Goal: Information Seeking & Learning: Check status

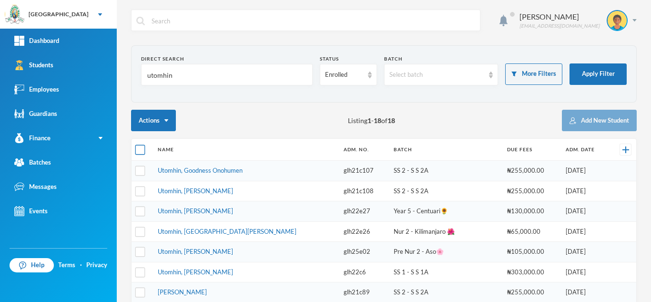
type input "utomhin"
click at [141, 151] on input "checkbox" at bounding box center [140, 150] width 10 height 10
checkbox input "true"
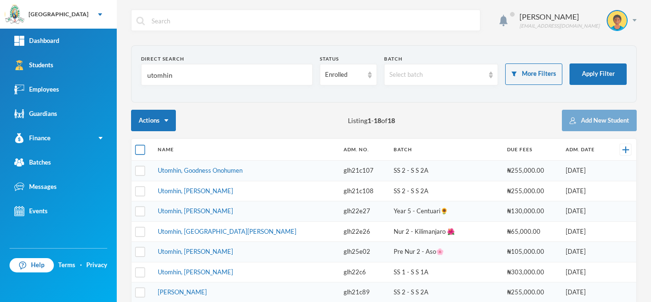
checkbox input "true"
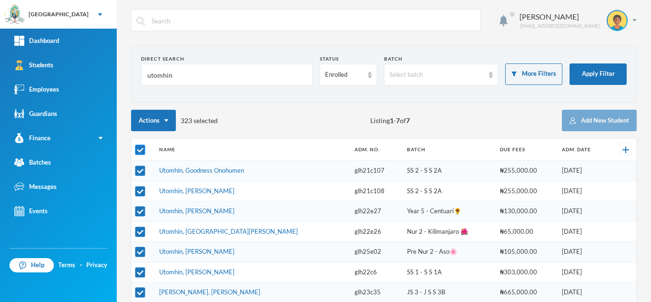
click at [141, 151] on input "checkbox" at bounding box center [140, 150] width 10 height 10
checkbox input "false"
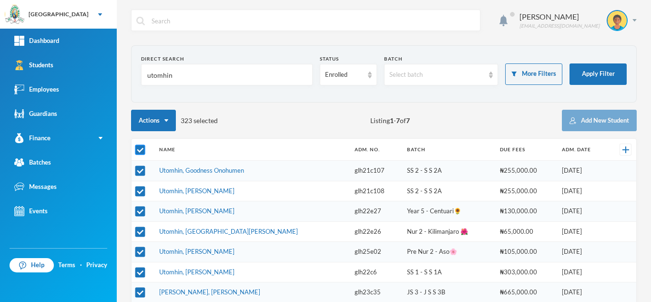
checkbox input "false"
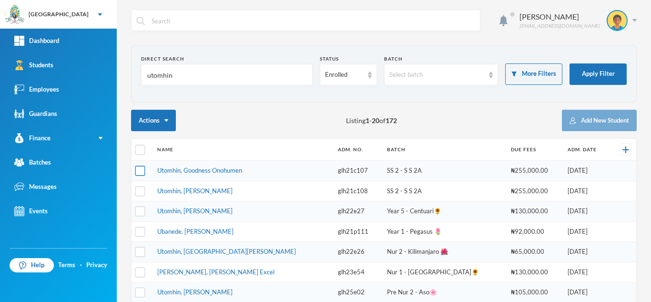
click at [141, 174] on input "checkbox" at bounding box center [140, 171] width 10 height 10
checkbox input "true"
click at [139, 191] on input "checkbox" at bounding box center [140, 191] width 10 height 10
checkbox input "true"
click at [139, 208] on input "checkbox" at bounding box center [140, 211] width 10 height 10
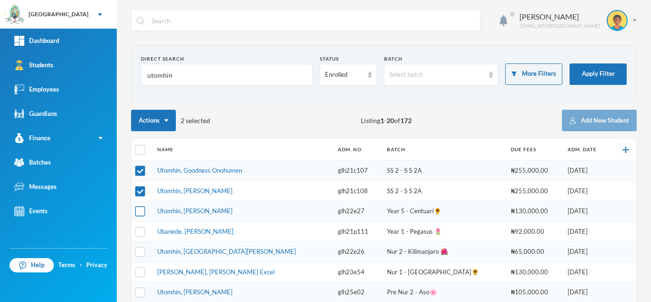
checkbox input "true"
click at [139, 229] on input "checkbox" at bounding box center [140, 231] width 10 height 10
checkbox input "true"
click at [140, 247] on input "checkbox" at bounding box center [140, 252] width 10 height 10
checkbox input "true"
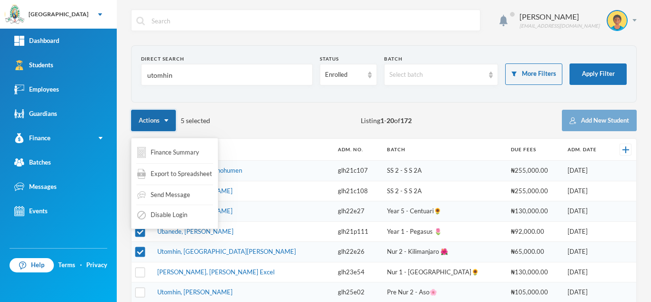
click at [166, 120] on img "button" at bounding box center [166, 120] width 4 height 2
click at [175, 154] on button "Finance Summary" at bounding box center [168, 152] width 64 height 19
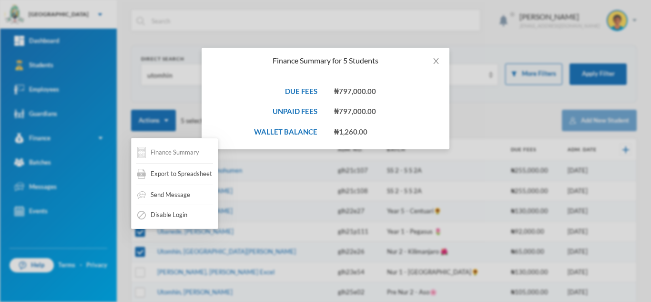
drag, startPoint x: 175, startPoint y: 154, endPoint x: 177, endPoint y: 160, distance: 6.0
click at [177, 160] on button "Finance Summary" at bounding box center [168, 152] width 64 height 19
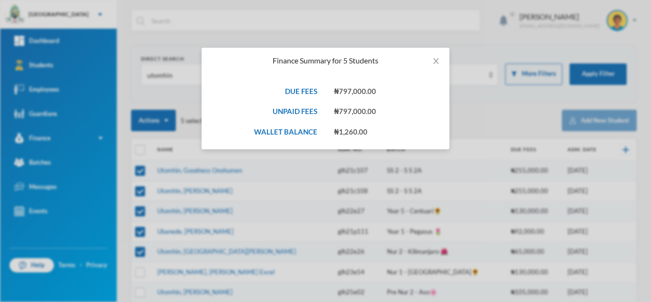
click at [150, 51] on div "Finance Summary for 5 Students DUE FEES ₦797,000.00 UNPAID FEES ₦797,000.00 WAL…" at bounding box center [325, 151] width 651 height 302
click at [167, 21] on div "Finance Summary for 5 Students DUE FEES ₦797,000.00 UNPAID FEES ₦797,000.00 WAL…" at bounding box center [325, 151] width 651 height 302
click at [438, 62] on icon "icon: close" at bounding box center [435, 61] width 5 height 6
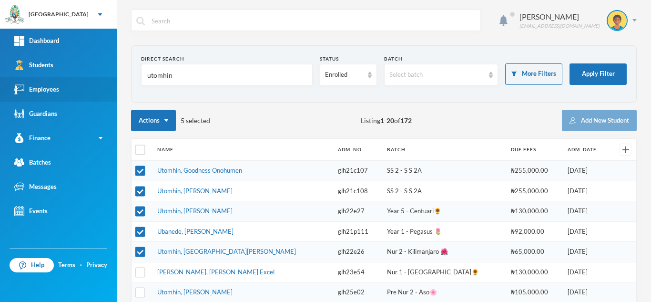
drag, startPoint x: 207, startPoint y: 75, endPoint x: 43, endPoint y: 86, distance: 164.4
click at [72, 81] on div "Greenland Hall Your Bluebic Account Greenland Hall Add a New School Dashboard S…" at bounding box center [325, 151] width 651 height 302
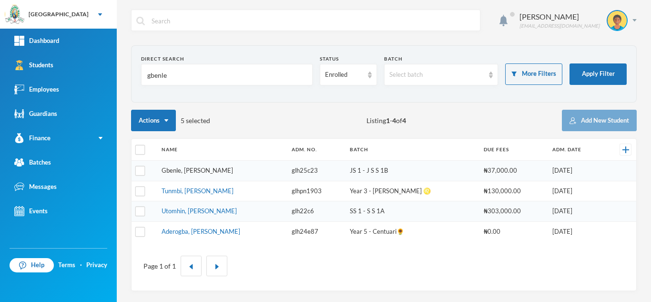
type input "gbenle"
click at [219, 173] on link "Gbenle, Melvin Emmanuel" at bounding box center [198, 170] width 72 height 8
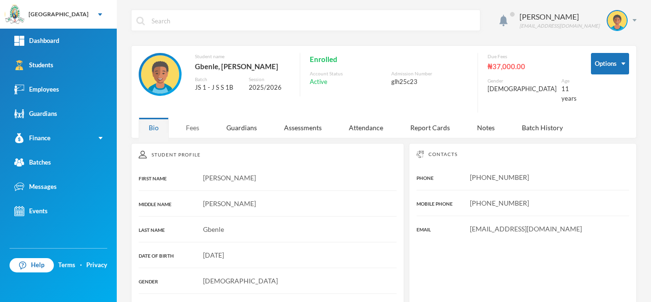
click at [197, 120] on div "Fees" at bounding box center [192, 127] width 33 height 21
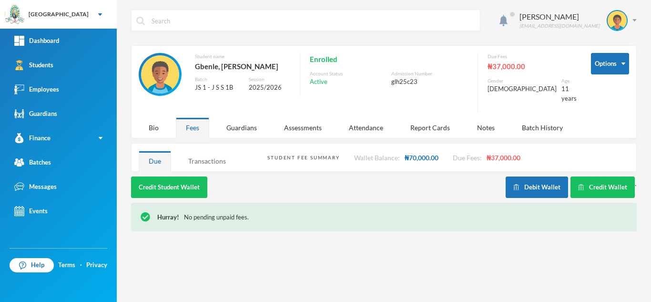
click at [214, 158] on div "Transactions" at bounding box center [207, 161] width 58 height 21
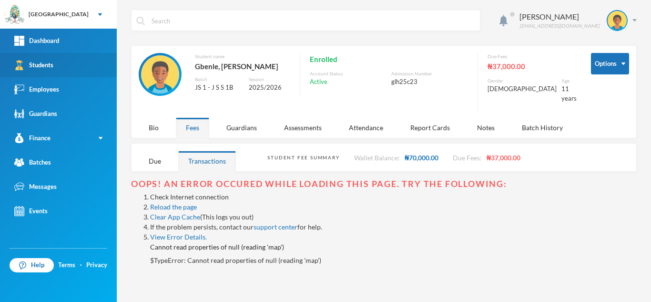
click at [76, 62] on link "Students" at bounding box center [58, 65] width 117 height 24
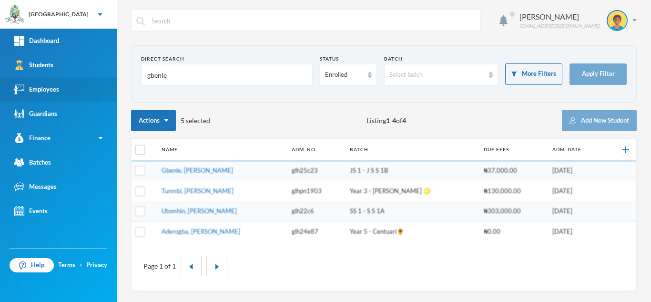
drag, startPoint x: 143, startPoint y: 75, endPoint x: 77, endPoint y: 82, distance: 66.2
click at [85, 82] on div "Greenland Hall Your Bluebic Account Greenland Hall Add a New School Dashboard S…" at bounding box center [325, 151] width 651 height 302
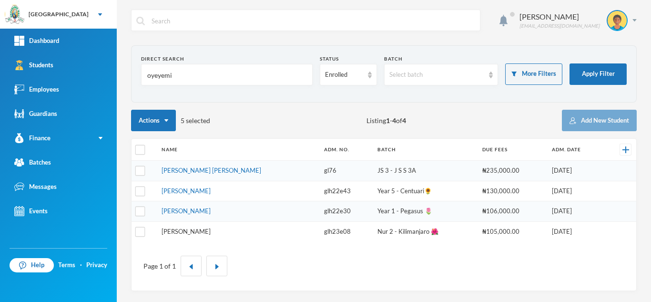
type input "oyeyemi"
click at [185, 231] on link "Adeleye, Adeyemi Oluwafikayomi" at bounding box center [186, 231] width 49 height 8
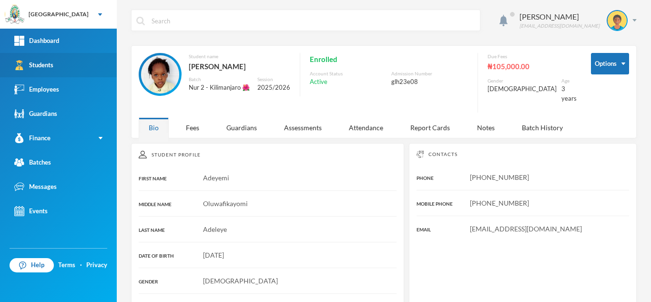
click at [60, 64] on link "Students" at bounding box center [58, 65] width 117 height 24
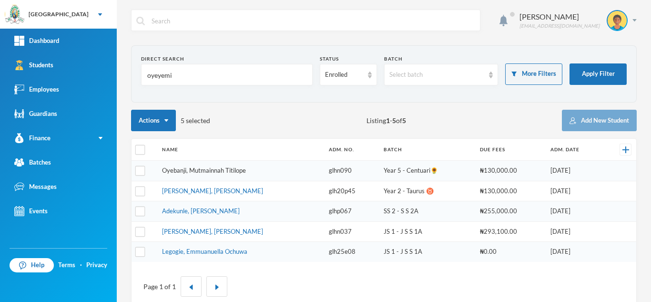
click at [226, 170] on link "Oyebanji, Mutmainnah Titilope" at bounding box center [204, 170] width 84 height 8
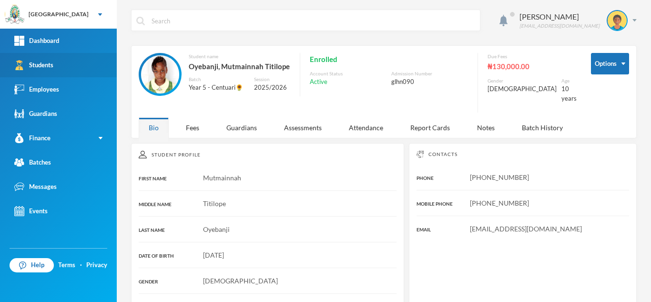
click at [70, 72] on link "Students" at bounding box center [58, 65] width 117 height 24
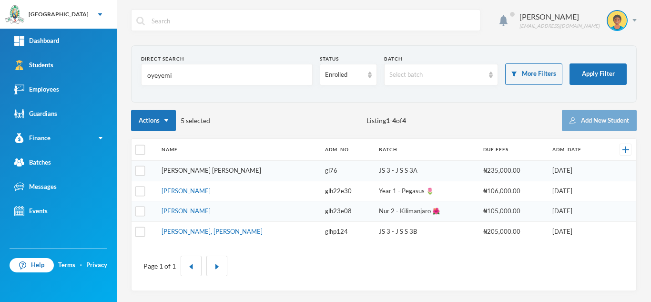
click at [193, 170] on link "Oyeyemi, Oluwatimilehin Tokunbo" at bounding box center [212, 170] width 100 height 8
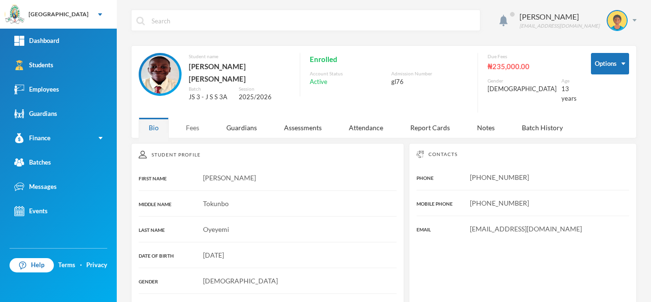
click at [193, 127] on div "Fees" at bounding box center [192, 127] width 33 height 21
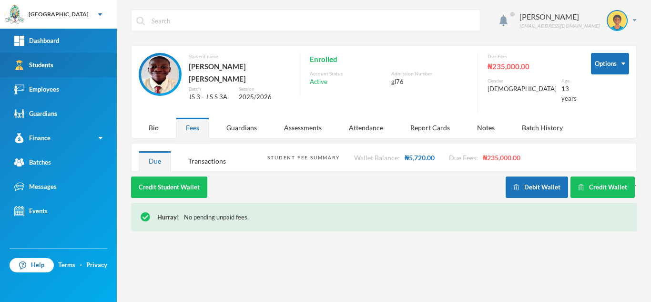
click at [62, 62] on link "Students" at bounding box center [58, 65] width 117 height 24
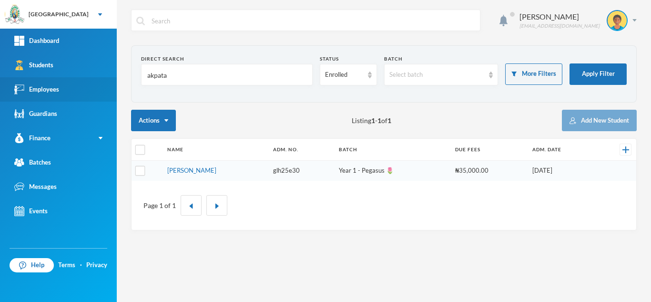
drag, startPoint x: 183, startPoint y: 72, endPoint x: 86, endPoint y: 78, distance: 96.9
click at [86, 78] on div "Greenland Hall Your Bluebic Account Greenland Hall Add a New School Dashboard S…" at bounding box center [325, 151] width 651 height 302
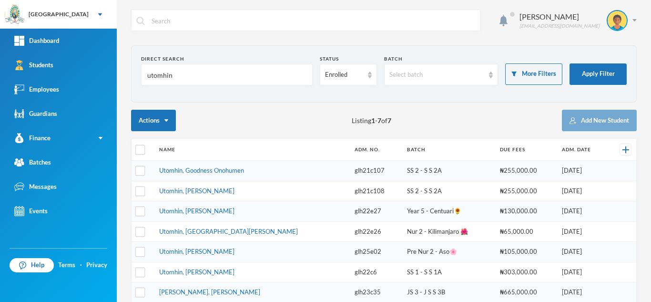
type input "utomhin"
